Goal: Information Seeking & Learning: Understand process/instructions

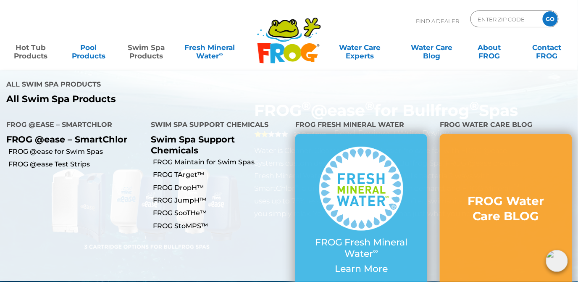
click at [156, 51] on link "Swim Spa Products" at bounding box center [146, 47] width 45 height 17
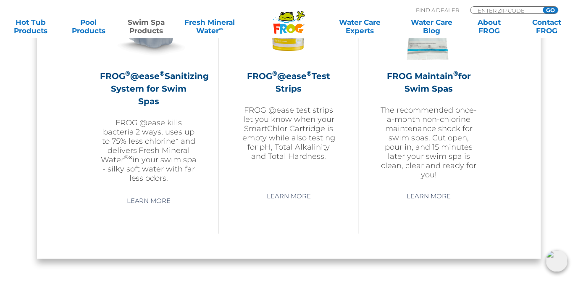
scroll to position [847, 0]
click at [158, 55] on img at bounding box center [148, 12] width 97 height 97
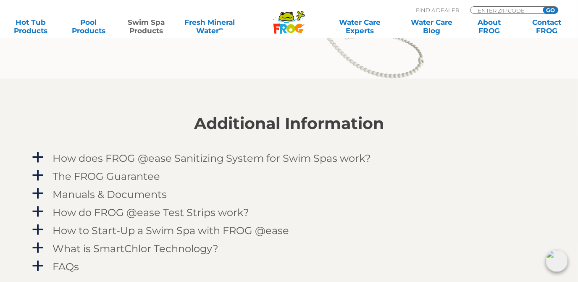
scroll to position [939, 0]
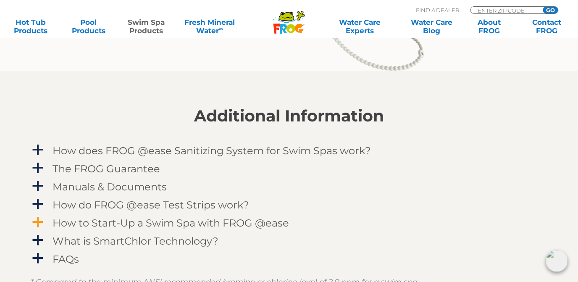
click at [179, 220] on h4 "How to Start-Up a Swim Spa with FROG @ease" at bounding box center [170, 222] width 236 height 11
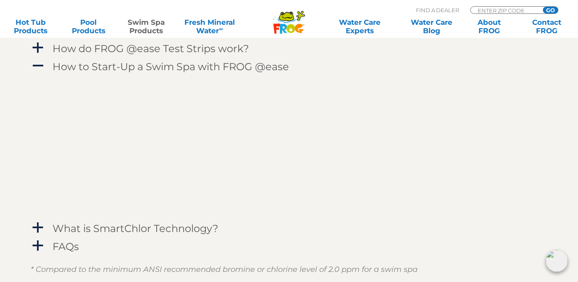
scroll to position [1093, 0]
click at [38, 65] on span "A" at bounding box center [37, 67] width 13 height 13
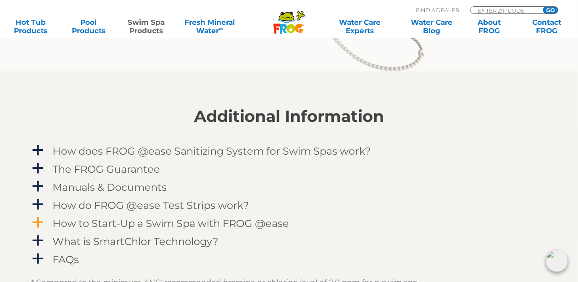
scroll to position [907, 0]
